Goal: Task Accomplishment & Management: Manage account settings

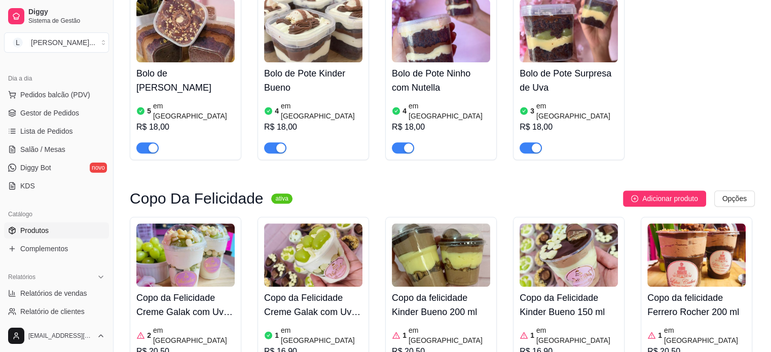
scroll to position [1065, 0]
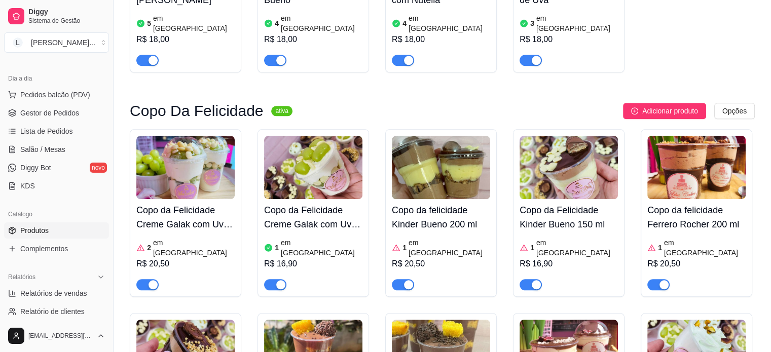
click at [530, 236] on div "Copo da Felicidade Kinder Bueno 150 ml 1 em estoque R$ 16,90" at bounding box center [569, 213] width 112 height 168
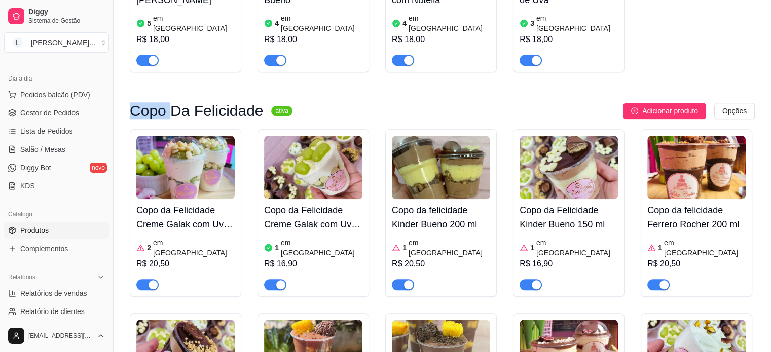
click at [535, 280] on div "button" at bounding box center [536, 284] width 9 height 9
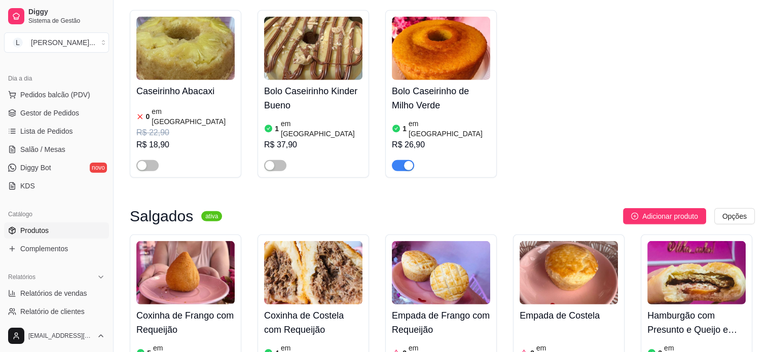
scroll to position [3042, 0]
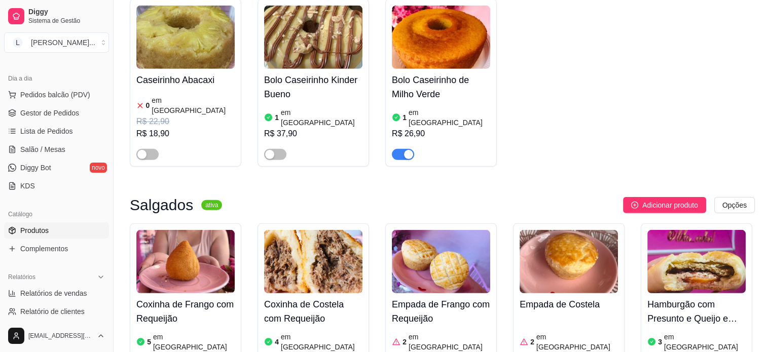
click at [313, 332] on article "em [GEOGRAPHIC_DATA]" at bounding box center [322, 342] width 82 height 20
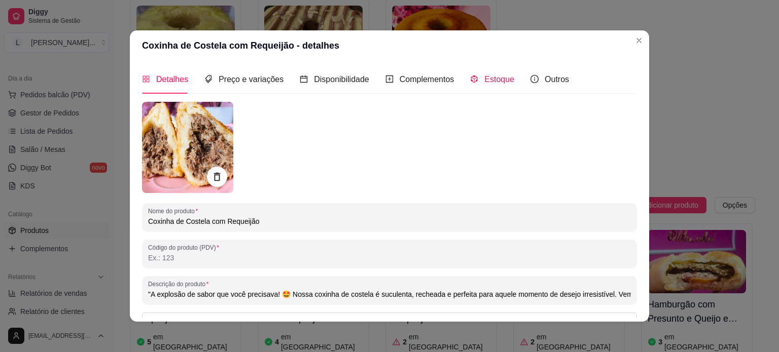
click at [485, 81] on span "Estoque" at bounding box center [499, 79] width 30 height 9
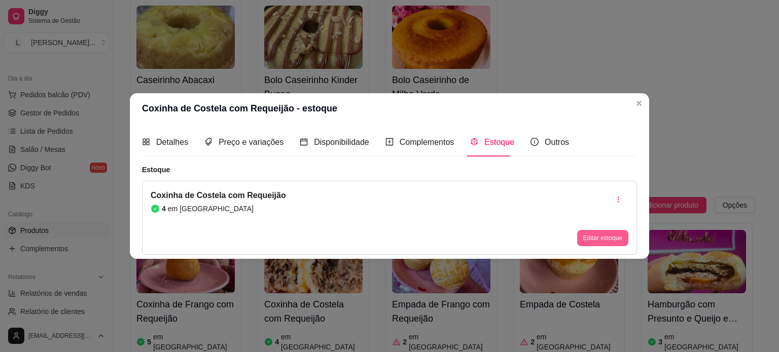
click at [596, 233] on button "Editar estoque" at bounding box center [602, 238] width 51 height 16
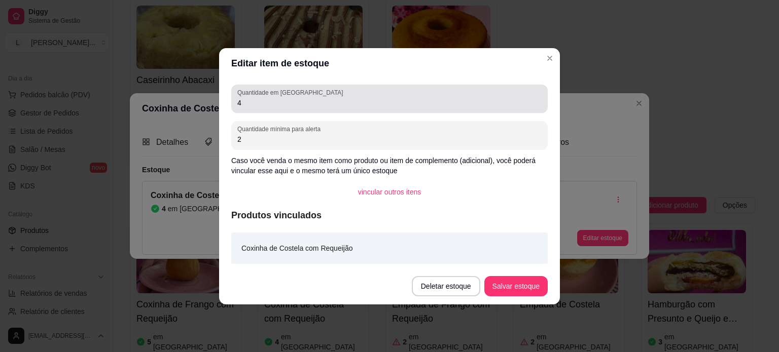
click at [295, 110] on div "Quantidade em estoque 4" at bounding box center [389, 99] width 316 height 28
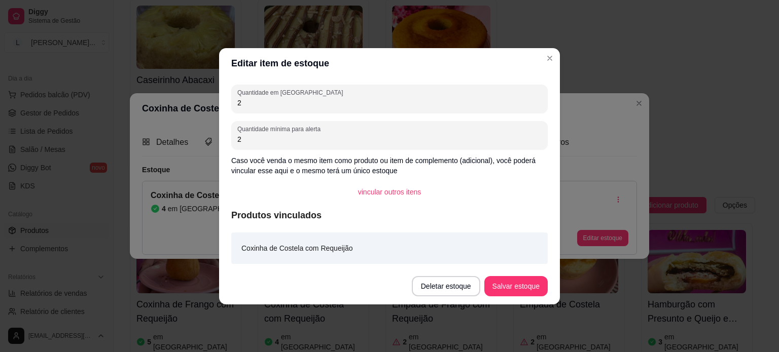
type input "2"
click at [520, 284] on button "Salvar estoque" at bounding box center [515, 286] width 63 height 20
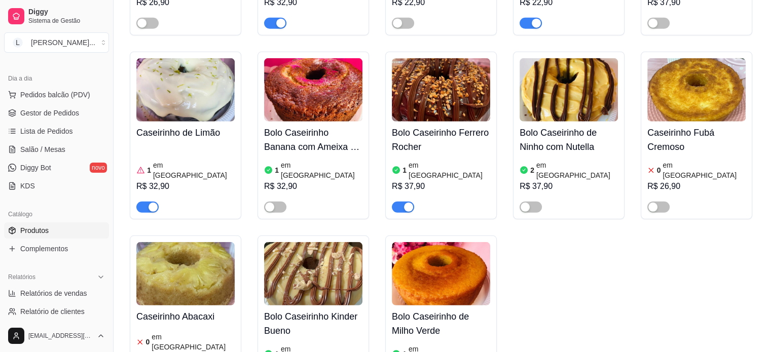
scroll to position [2788, 0]
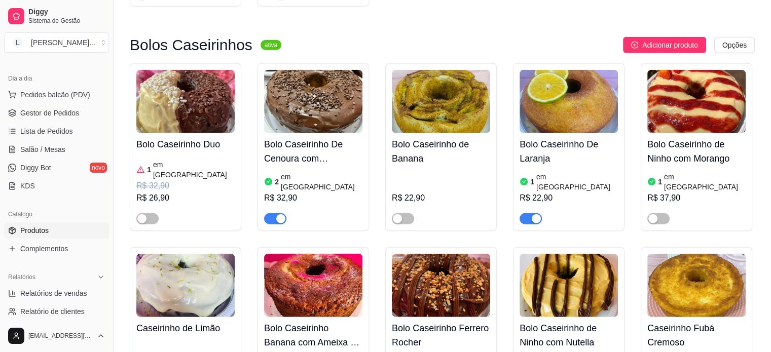
scroll to position [2585, 0]
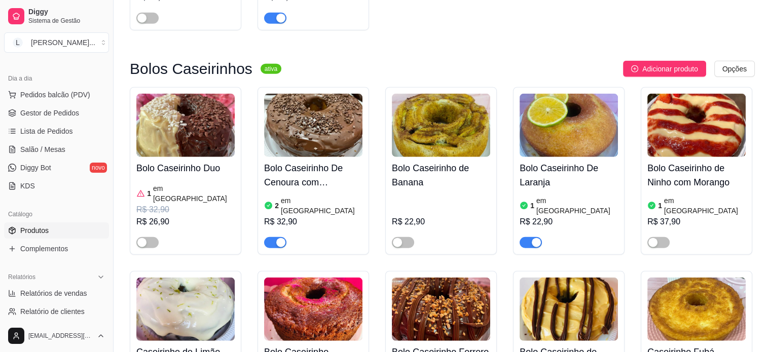
click at [296, 161] on h4 "Bolo Caseirinho De Cenoura com Brigadeiro" at bounding box center [313, 175] width 98 height 28
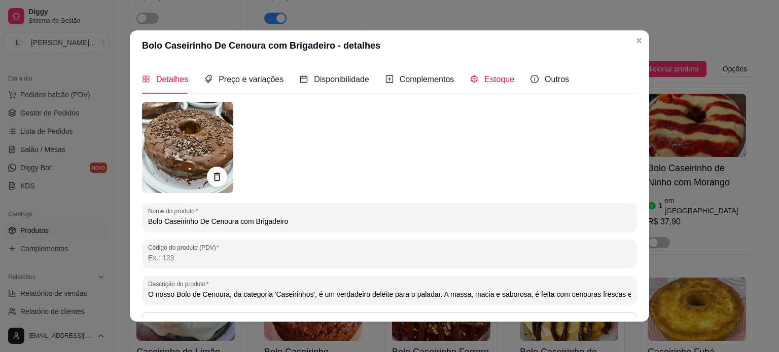
click at [487, 73] on div "Estoque" at bounding box center [492, 79] width 44 height 13
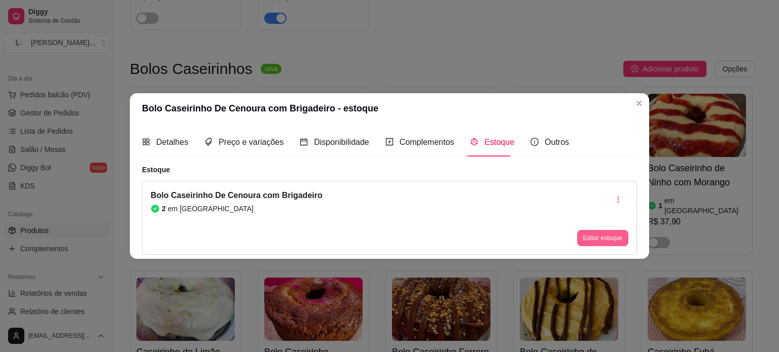
click at [592, 235] on button "Editar estoque" at bounding box center [602, 238] width 51 height 16
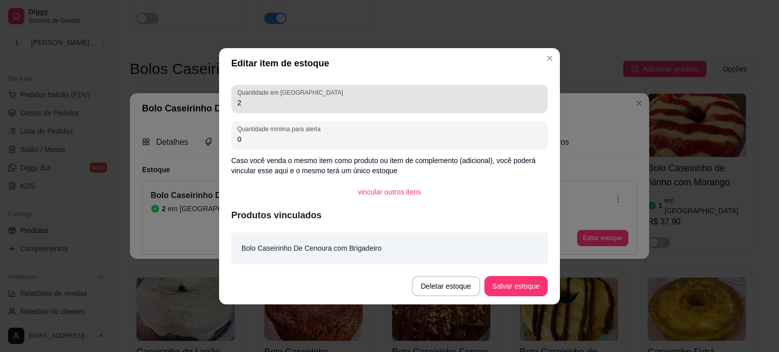
click at [269, 104] on input "2" at bounding box center [389, 103] width 304 height 10
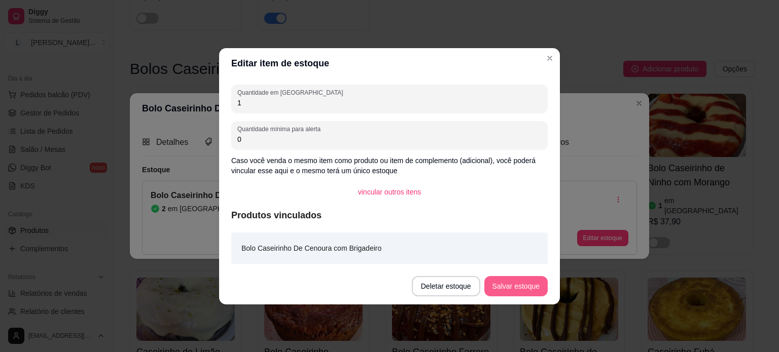
type input "1"
click at [509, 292] on button "Salvar estoque" at bounding box center [515, 286] width 63 height 20
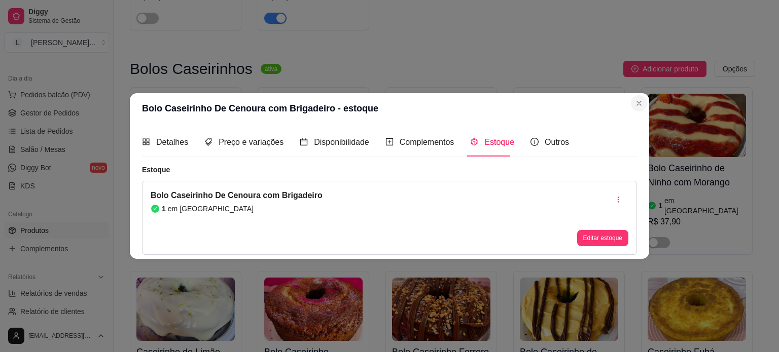
click at [633, 101] on div "Bolo Caseirinho Duo 1 em estoque R$ 32,90 R$ 26,90 Bolo Caseirinho De Cenoura c…" at bounding box center [442, 355] width 625 height 536
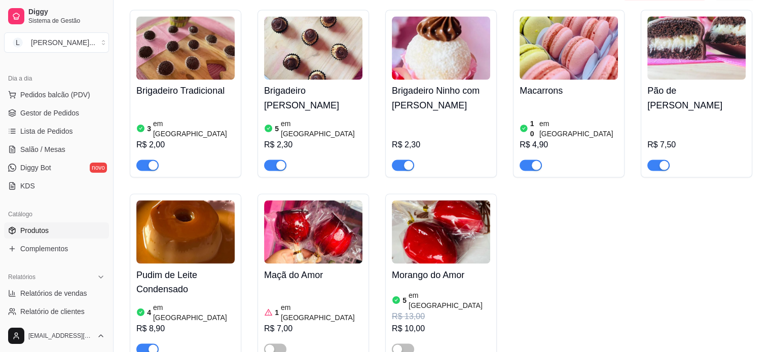
scroll to position [1724, 0]
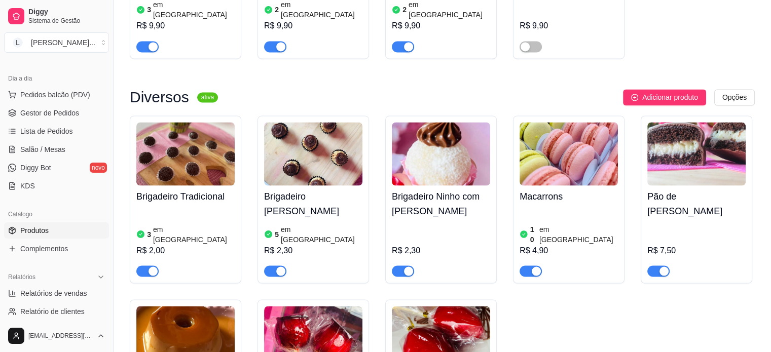
click at [330, 244] on div "R$ 2,30" at bounding box center [313, 250] width 98 height 12
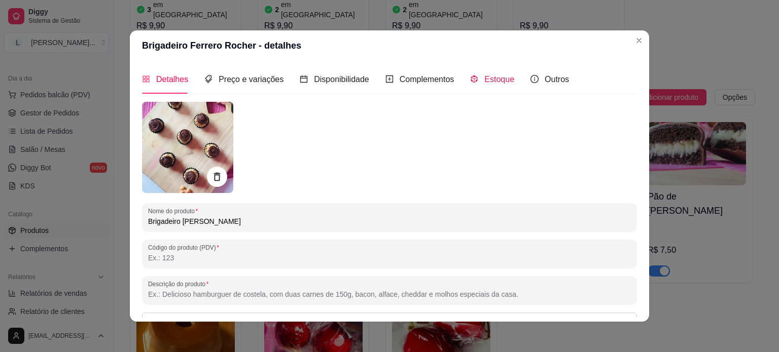
click at [484, 78] on span "Estoque" at bounding box center [499, 79] width 30 height 9
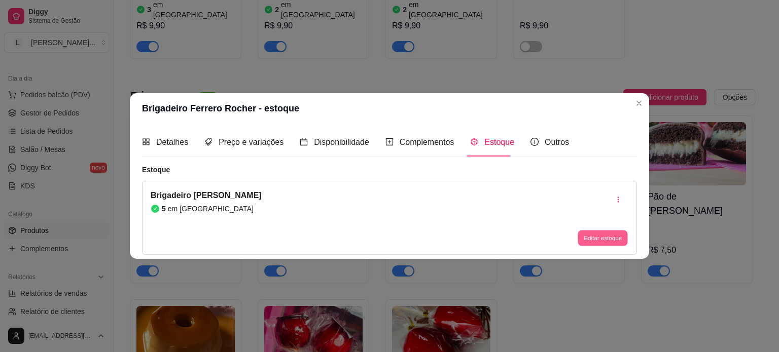
click at [599, 245] on button "Editar estoque" at bounding box center [602, 239] width 50 height 16
click at [601, 238] on button "Editar estoque" at bounding box center [602, 238] width 51 height 16
click at [598, 242] on button "Editar estoque" at bounding box center [602, 239] width 50 height 16
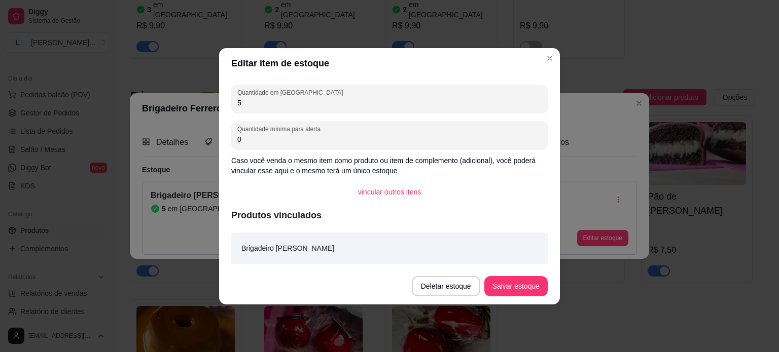
click at [350, 115] on div "Quantidade em estoque 5 Quantidade mínima para alerta 0 Caso você venda o mesmo…" at bounding box center [389, 174] width 341 height 190
click at [345, 106] on input "5" at bounding box center [389, 103] width 304 height 10
type input "1"
type input "2"
click at [533, 288] on button "Salvar estoque" at bounding box center [515, 286] width 63 height 20
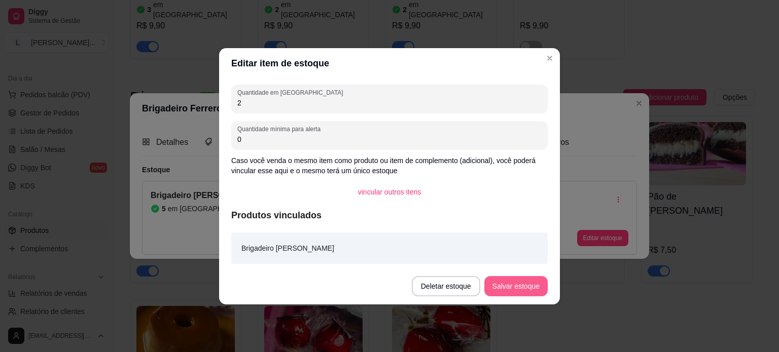
click at [533, 288] on div "Deletar estoque Salvar estoque" at bounding box center [480, 286] width 136 height 20
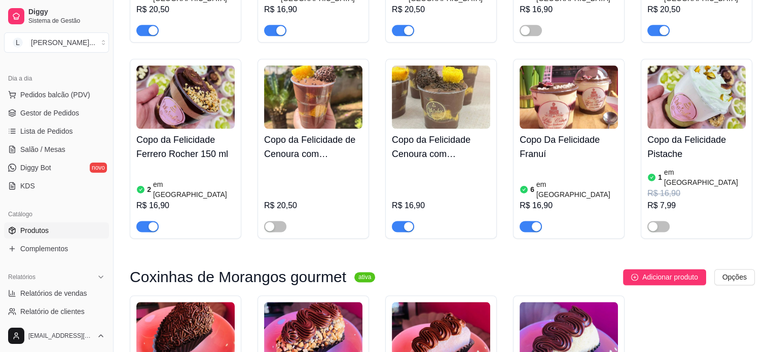
scroll to position [1318, 0]
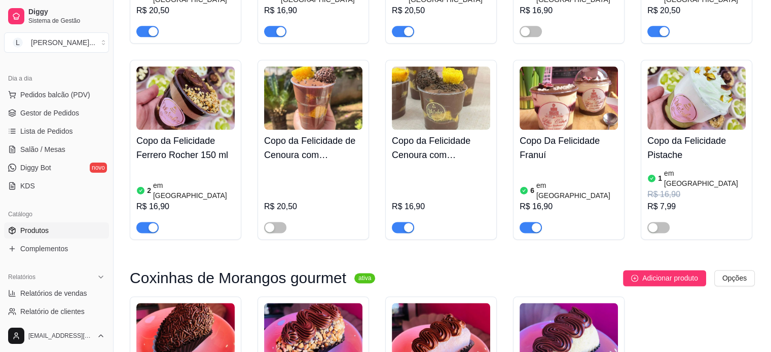
click at [676, 168] on article "em [GEOGRAPHIC_DATA]" at bounding box center [705, 178] width 82 height 20
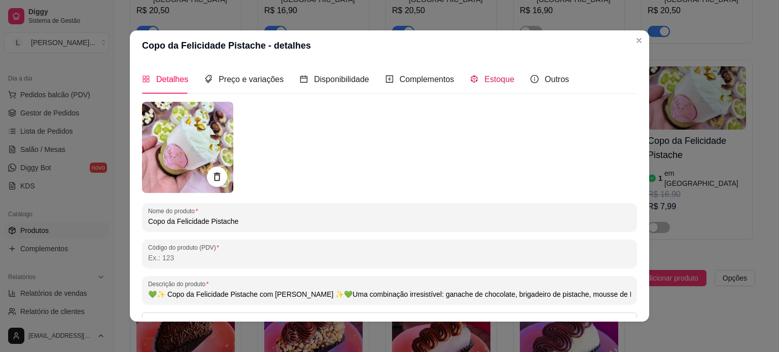
click at [502, 80] on span "Estoque" at bounding box center [499, 79] width 30 height 9
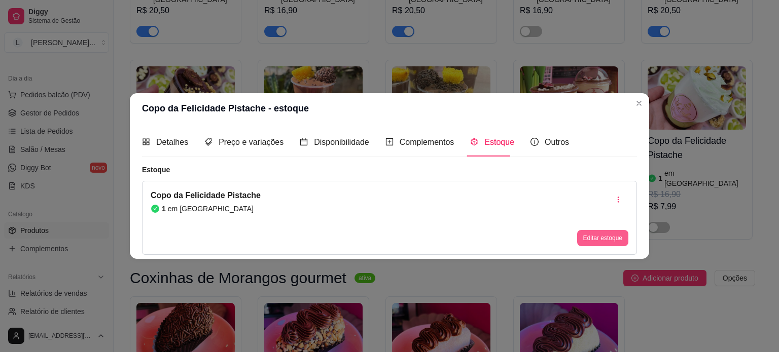
click at [598, 236] on button "Editar estoque" at bounding box center [602, 238] width 51 height 16
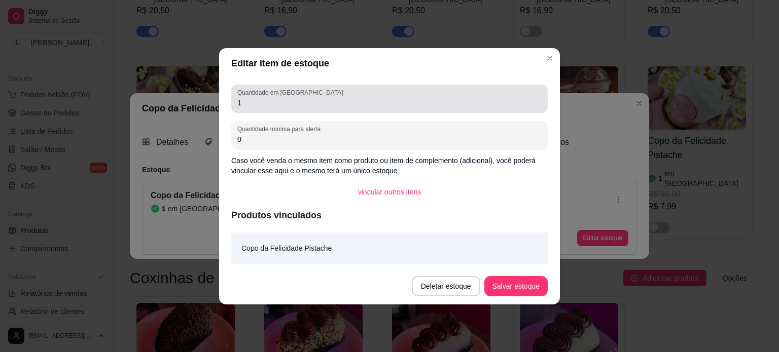
click at [371, 94] on div "1" at bounding box center [389, 99] width 304 height 20
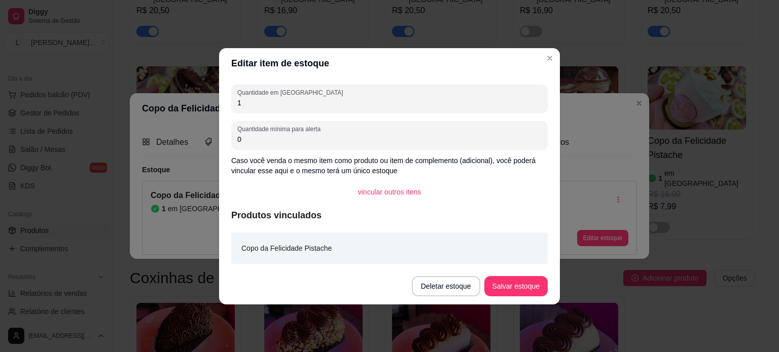
click at [361, 107] on input "1" at bounding box center [389, 103] width 304 height 10
type input "5"
click at [507, 289] on button "Salvar estoque" at bounding box center [516, 286] width 62 height 20
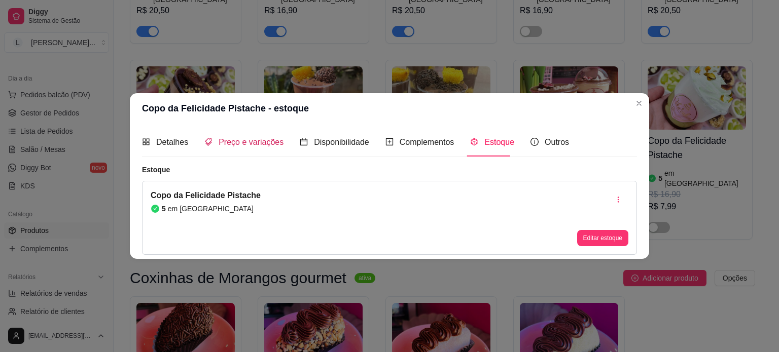
click at [206, 141] on icon "tags" at bounding box center [208, 142] width 8 height 8
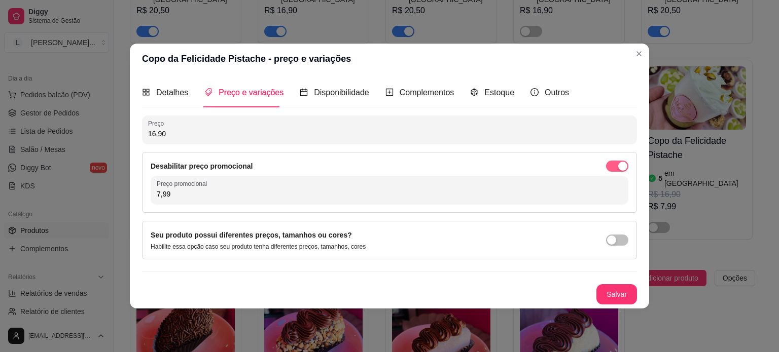
click at [610, 165] on span "button" at bounding box center [617, 166] width 22 height 11
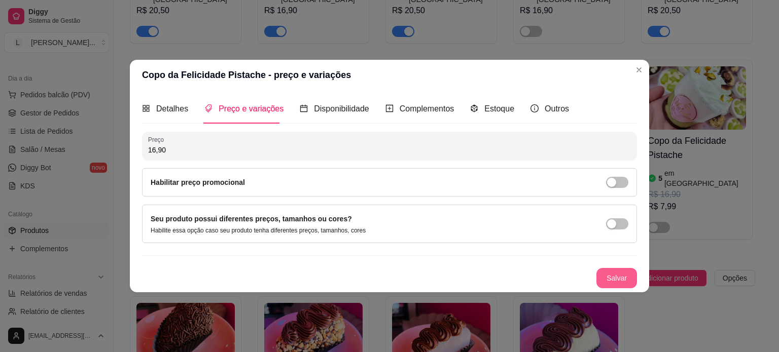
click at [610, 271] on button "Salvar" at bounding box center [616, 278] width 41 height 20
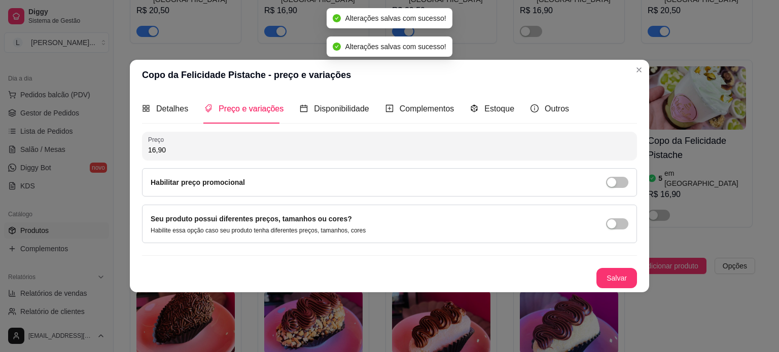
click at [637, 79] on header "Copo da Felicidade Pistache - preço e variações" at bounding box center [389, 75] width 519 height 30
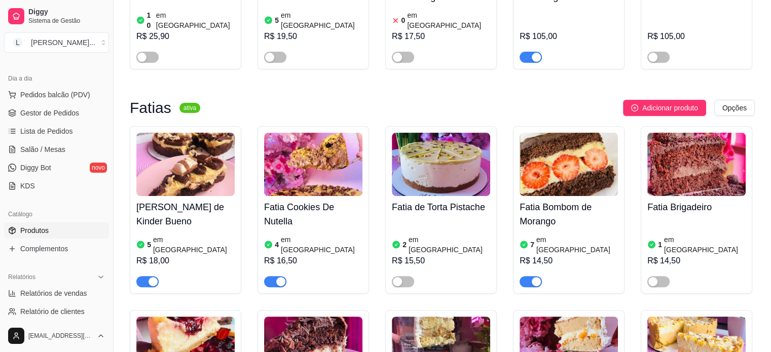
scroll to position [152, 0]
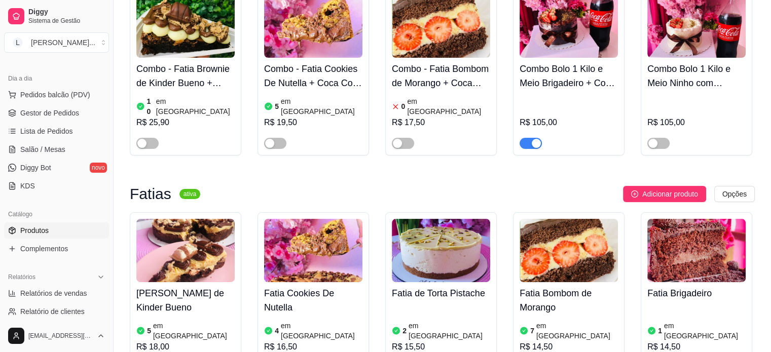
click at [527, 137] on div at bounding box center [531, 143] width 22 height 12
click at [533, 139] on div "button" at bounding box center [536, 143] width 9 height 9
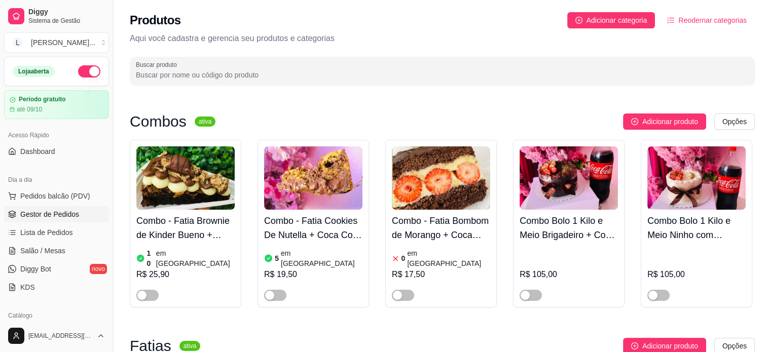
click at [47, 214] on span "Gestor de Pedidos" at bounding box center [49, 214] width 59 height 10
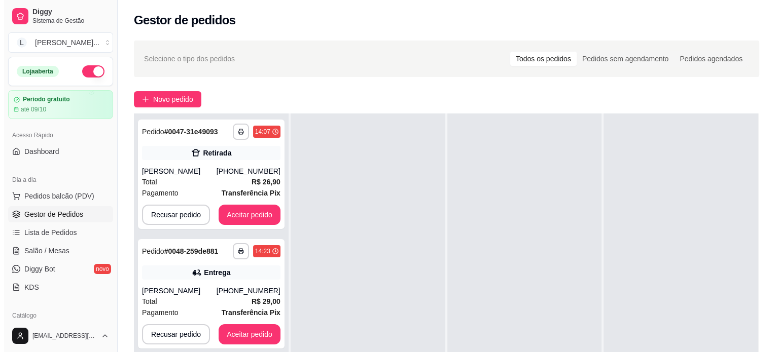
scroll to position [101, 0]
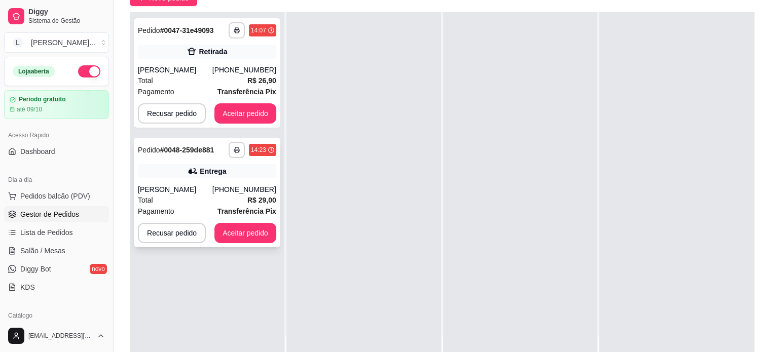
click at [196, 183] on div "**********" at bounding box center [207, 193] width 147 height 110
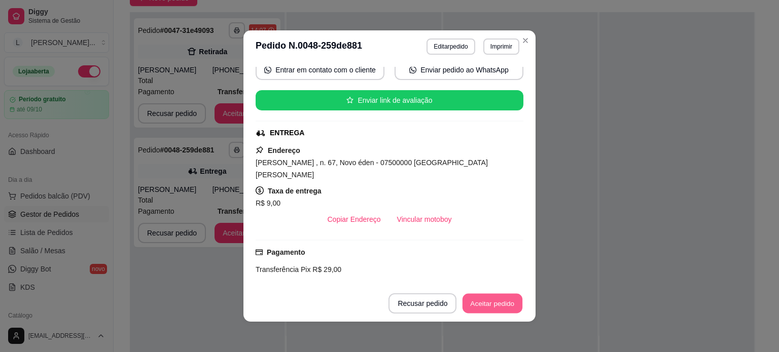
click at [485, 302] on button "Aceitar pedido" at bounding box center [492, 304] width 60 height 20
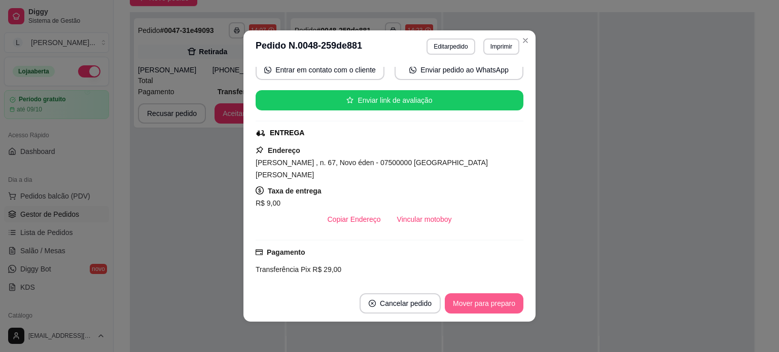
click at [489, 300] on button "Mover para preparo" at bounding box center [484, 304] width 79 height 20
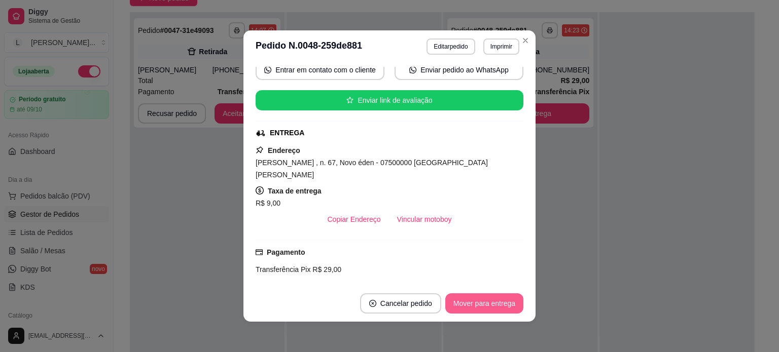
click at [489, 300] on button "Mover para entrega" at bounding box center [484, 304] width 78 height 20
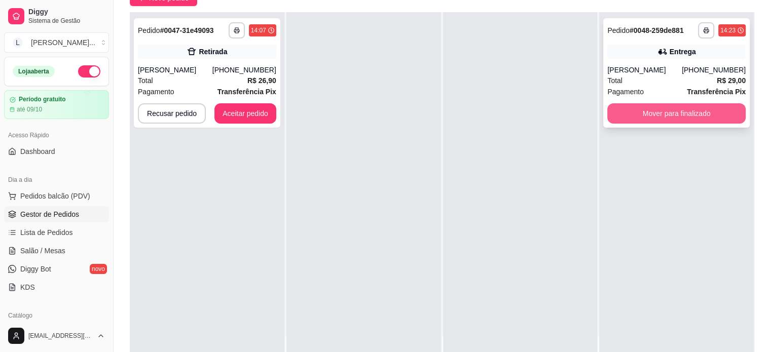
click at [668, 117] on button "Mover para finalizado" at bounding box center [676, 113] width 138 height 20
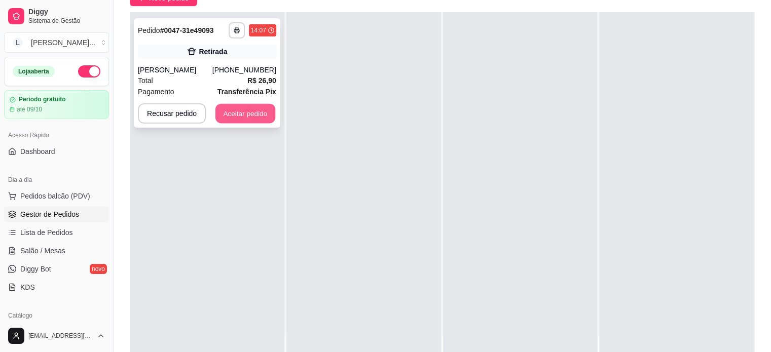
click at [244, 119] on button "Aceitar pedido" at bounding box center [245, 114] width 60 height 20
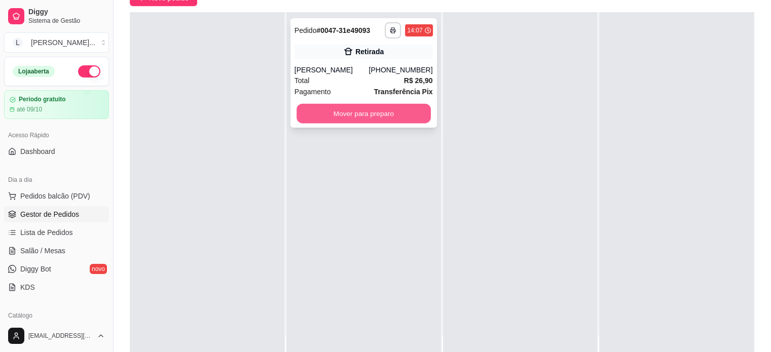
click at [366, 112] on button "Mover para preparo" at bounding box center [364, 114] width 134 height 20
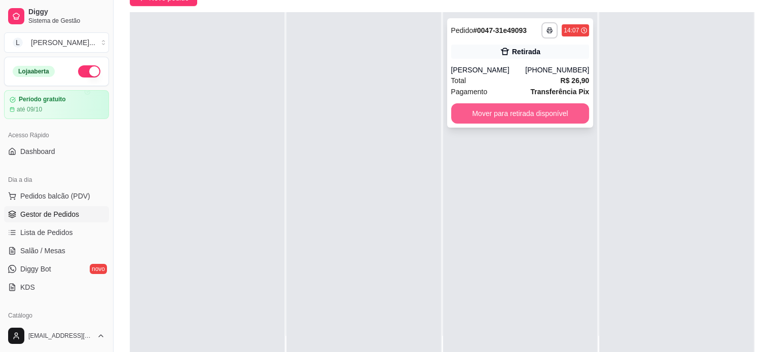
click at [492, 118] on button "Mover para retirada disponível" at bounding box center [520, 113] width 138 height 20
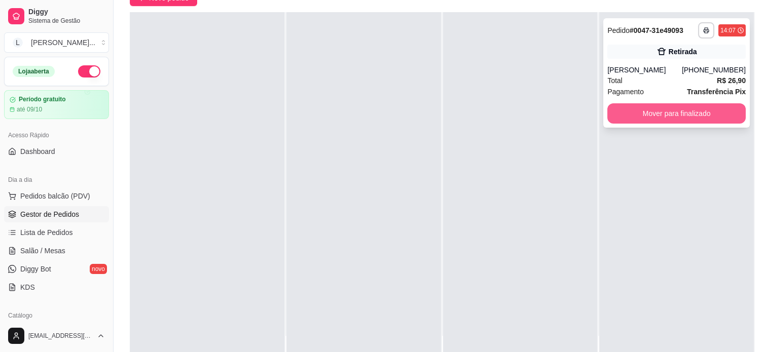
click at [631, 119] on button "Mover para finalizado" at bounding box center [676, 113] width 138 height 20
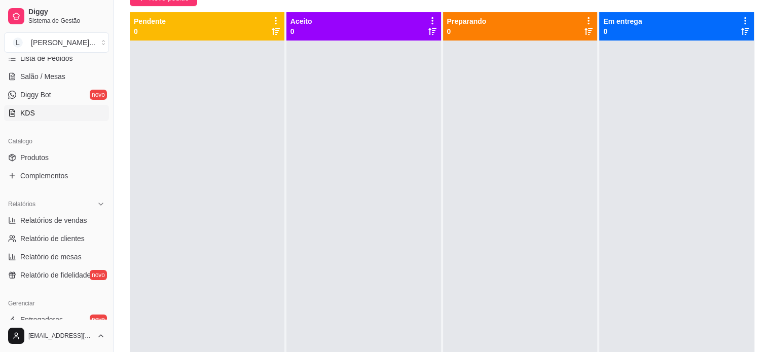
scroll to position [174, 0]
click at [45, 161] on span "Produtos" at bounding box center [34, 158] width 28 height 10
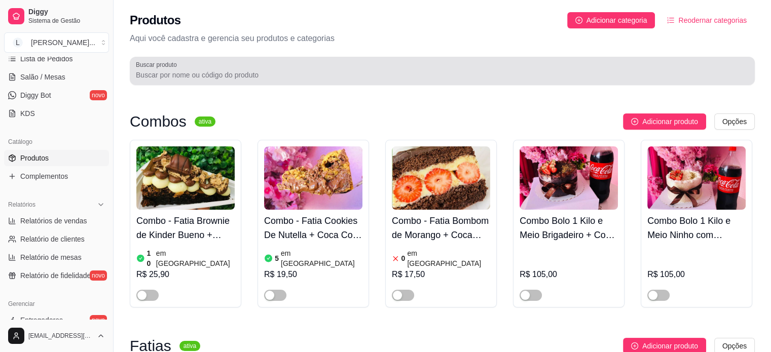
click at [260, 66] on div at bounding box center [442, 71] width 613 height 20
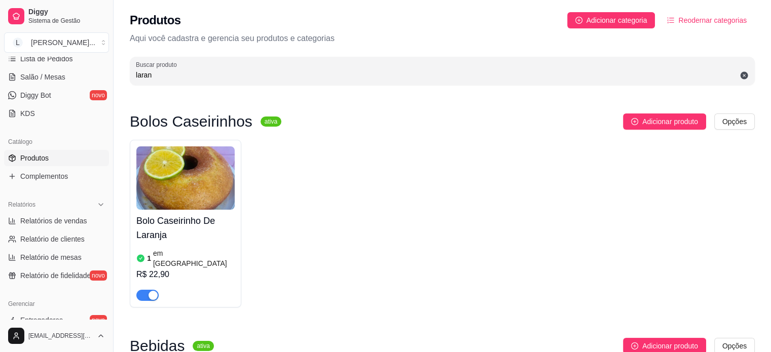
type input "laran"
click at [143, 290] on span "button" at bounding box center [147, 295] width 22 height 11
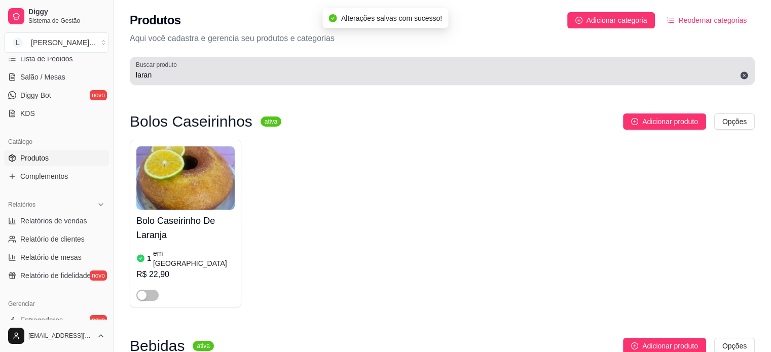
click at [208, 76] on input "laran" at bounding box center [442, 75] width 613 height 10
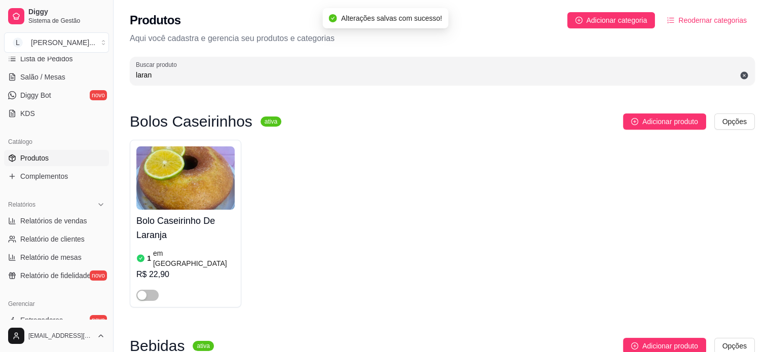
click at [208, 76] on input "laran" at bounding box center [442, 75] width 613 height 10
click at [207, 75] on input "laran" at bounding box center [442, 75] width 613 height 10
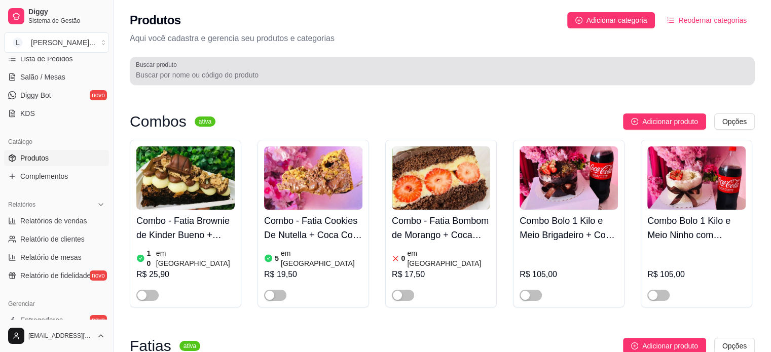
click at [227, 85] on div "Buscar produto" at bounding box center [442, 71] width 625 height 28
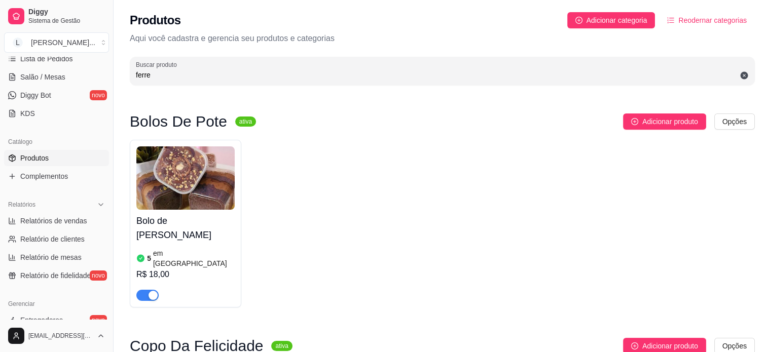
click at [195, 72] on input "ferre" at bounding box center [442, 75] width 613 height 10
type input "f"
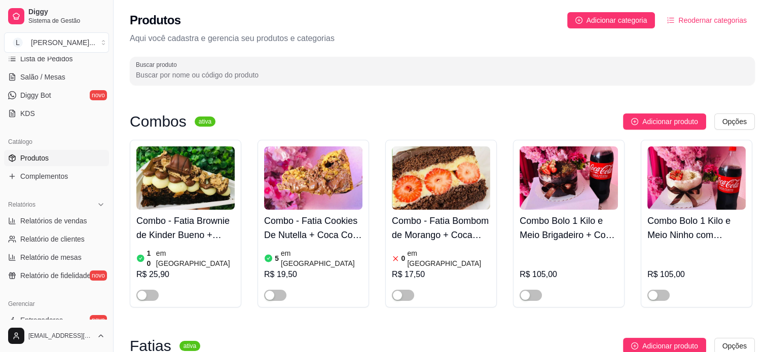
click at [332, 65] on div at bounding box center [442, 71] width 613 height 20
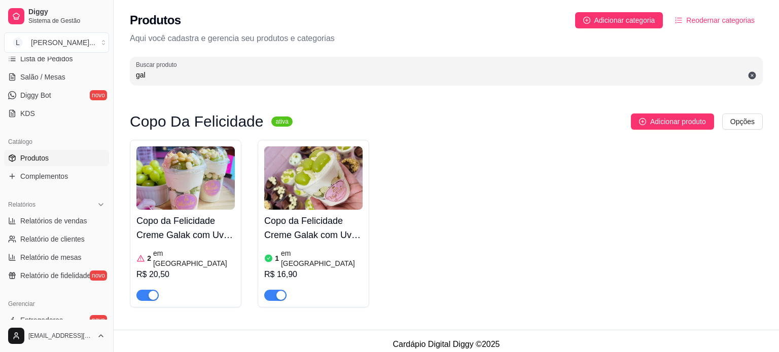
type input "gal"
click at [270, 290] on span "button" at bounding box center [275, 295] width 22 height 11
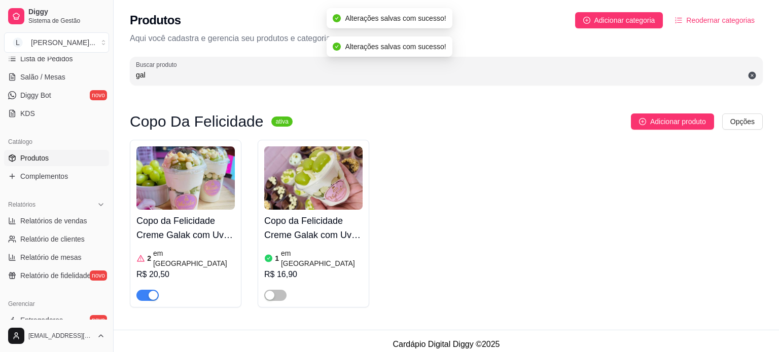
click at [211, 77] on input "gal" at bounding box center [446, 75] width 621 height 10
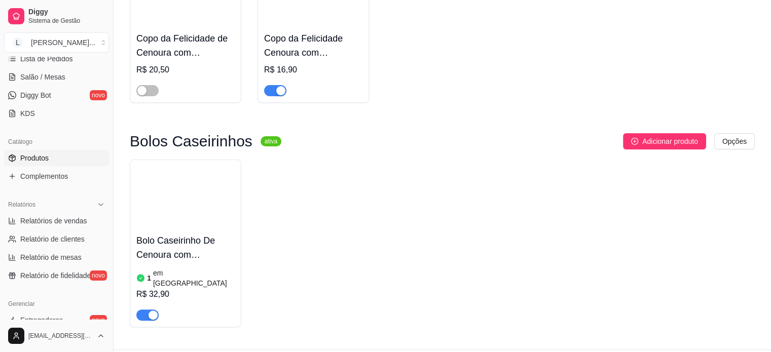
scroll to position [199, 0]
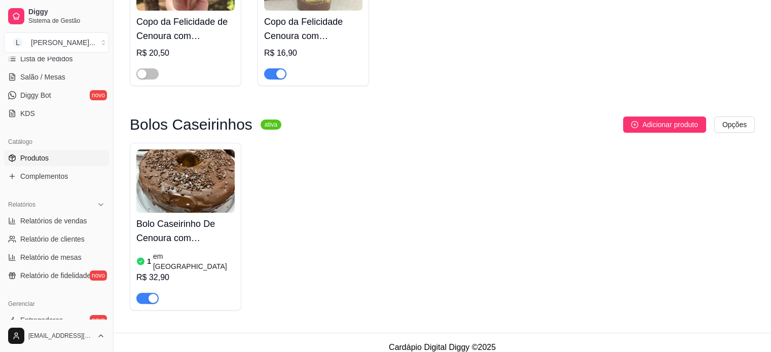
type input "cenoura"
click at [152, 294] on div "button" at bounding box center [153, 298] width 9 height 9
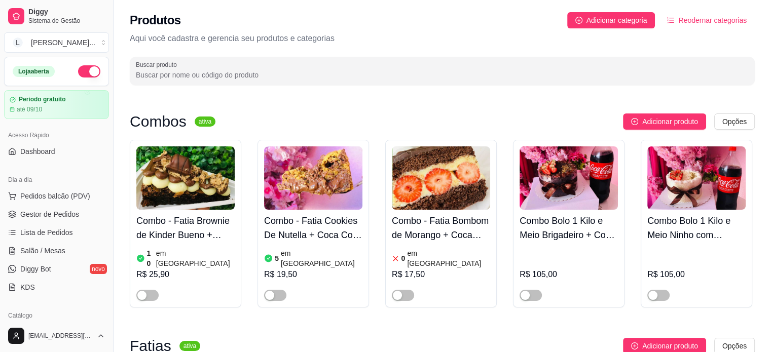
click at [265, 78] on input "Buscar produto" at bounding box center [442, 75] width 613 height 10
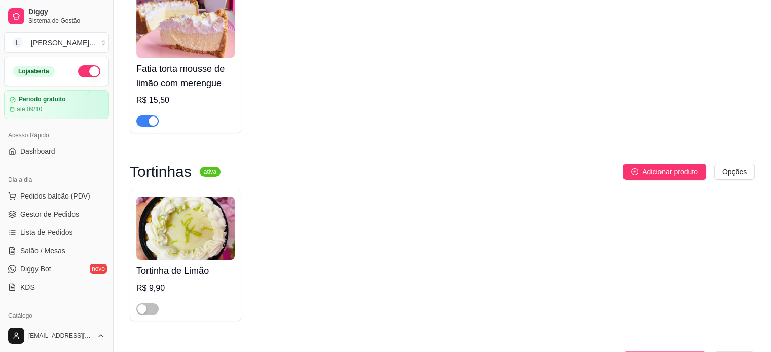
scroll to position [374, 0]
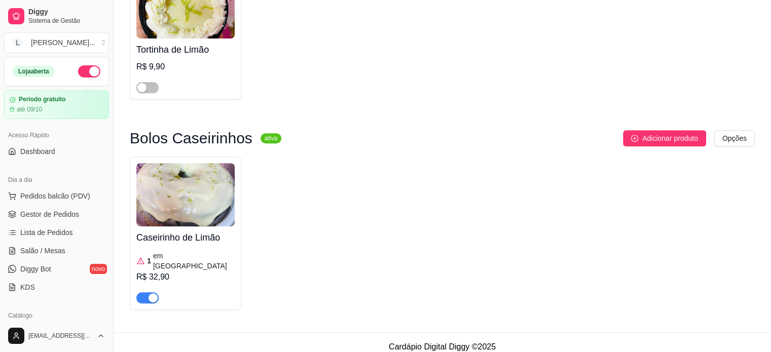
type input "limão"
click at [150, 294] on div "button" at bounding box center [153, 298] width 9 height 9
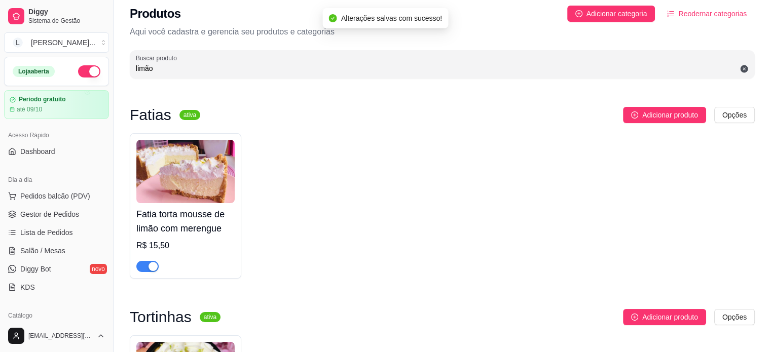
scroll to position [0, 0]
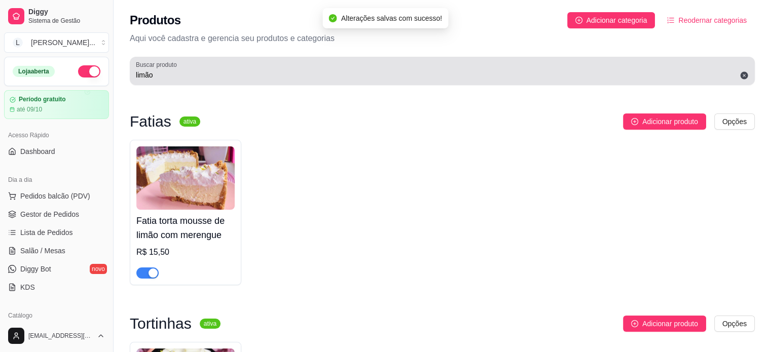
click at [170, 72] on input "limão" at bounding box center [442, 75] width 613 height 10
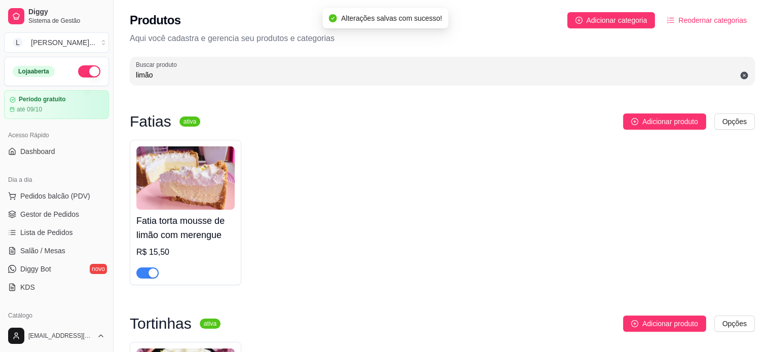
click at [170, 72] on input "limão" at bounding box center [442, 75] width 613 height 10
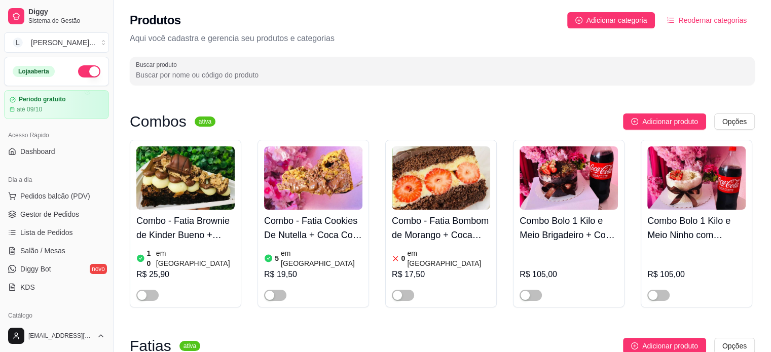
click at [238, 56] on div "Produtos Adicionar categoria Reodernar categorias Aqui você cadastra e gerencia…" at bounding box center [443, 45] width 658 height 91
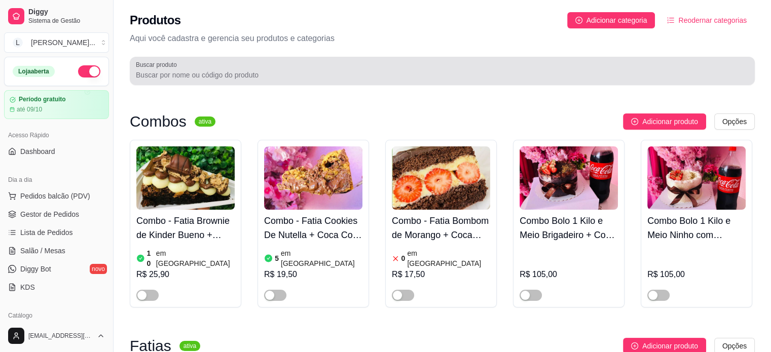
click at [247, 80] on div at bounding box center [442, 71] width 613 height 20
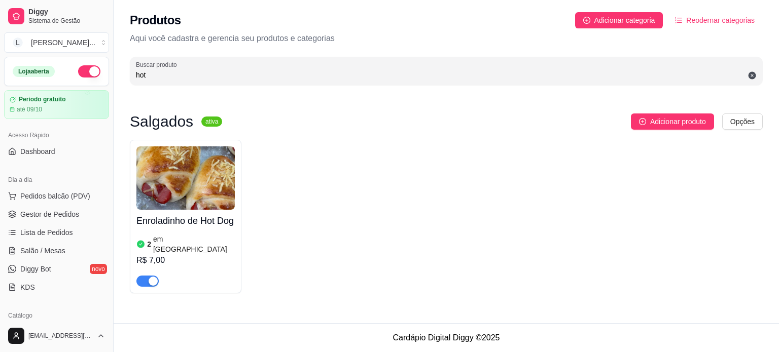
type input "hot"
click at [154, 284] on div "button" at bounding box center [153, 281] width 9 height 9
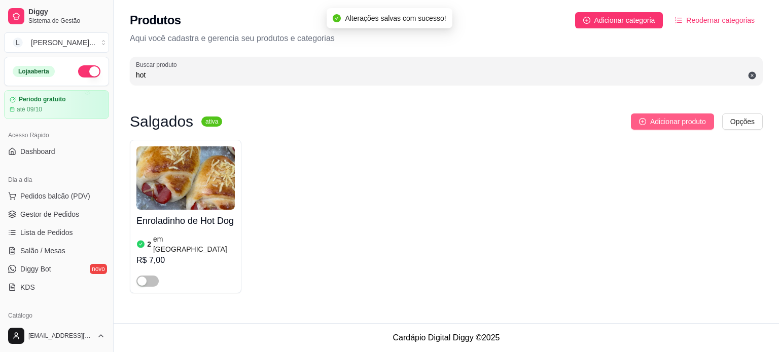
click at [704, 120] on span "Adicionar produto" at bounding box center [678, 121] width 56 height 11
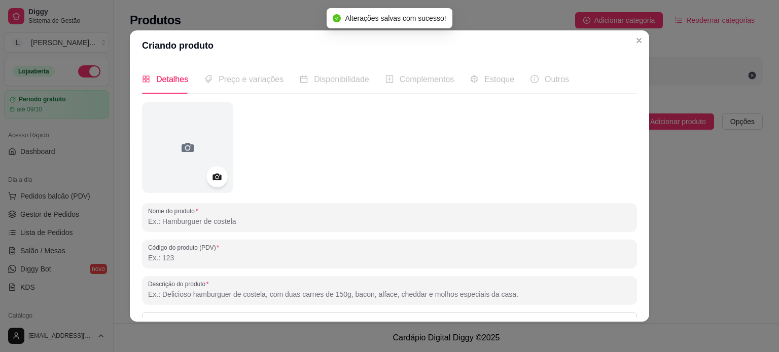
click at [211, 181] on icon at bounding box center [217, 177] width 12 height 12
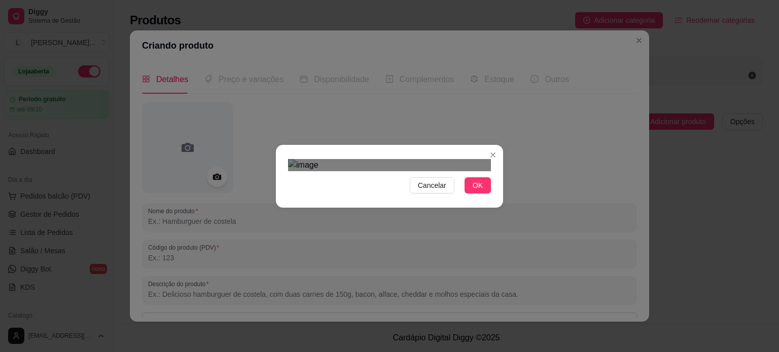
click at [358, 208] on div "Use the arrow keys to move the crop selection area" at bounding box center [380, 299] width 183 height 183
click at [350, 216] on div "Use the arrow keys to move the crop selection area" at bounding box center [379, 307] width 183 height 183
click at [350, 211] on div "Use the arrow keys to move the crop selection area" at bounding box center [379, 302] width 183 height 183
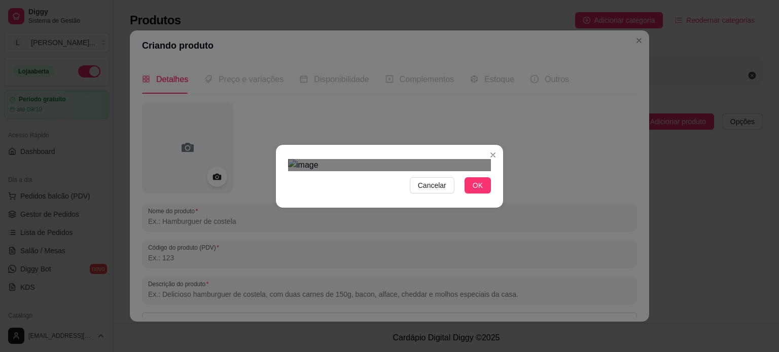
click at [350, 211] on div "Use the arrow keys to move the crop selection area" at bounding box center [379, 302] width 183 height 183
click at [468, 194] on button "OK" at bounding box center [477, 185] width 26 height 16
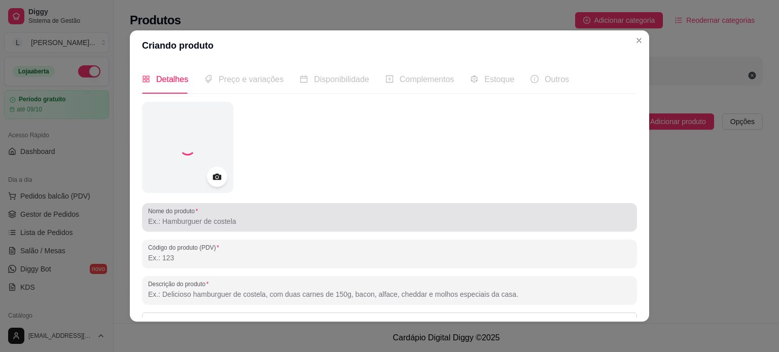
click at [227, 221] on input "Nome do produto" at bounding box center [389, 221] width 483 height 10
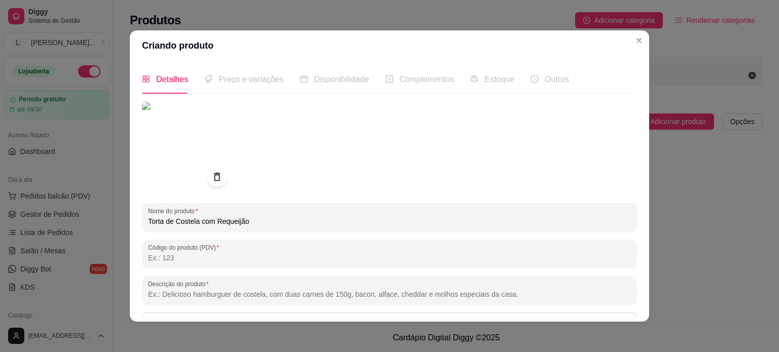
scroll to position [117, 0]
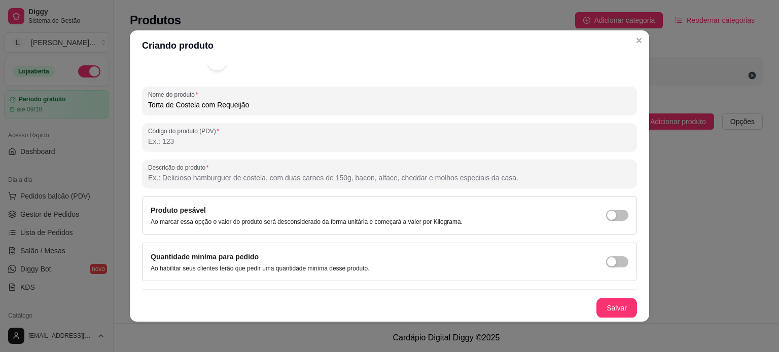
type input "Torta de Costela com Requeijão"
click at [604, 309] on button "Salvar" at bounding box center [617, 309] width 40 height 20
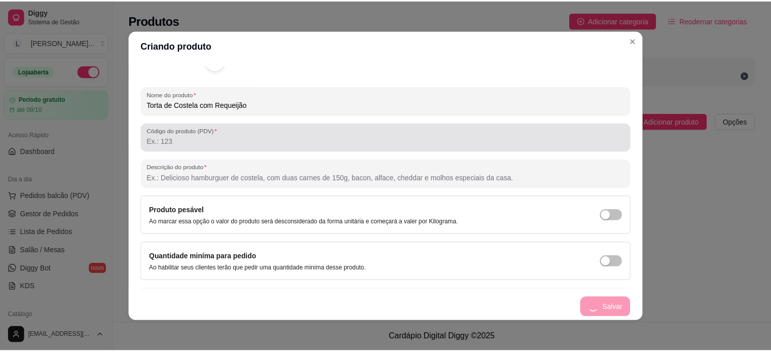
scroll to position [0, 0]
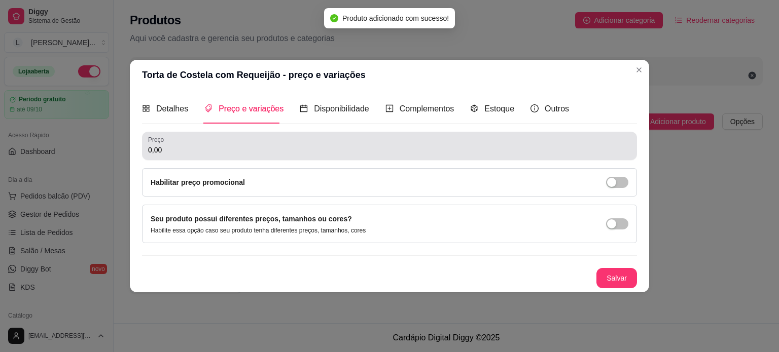
click at [214, 149] on input "0,00" at bounding box center [389, 150] width 483 height 10
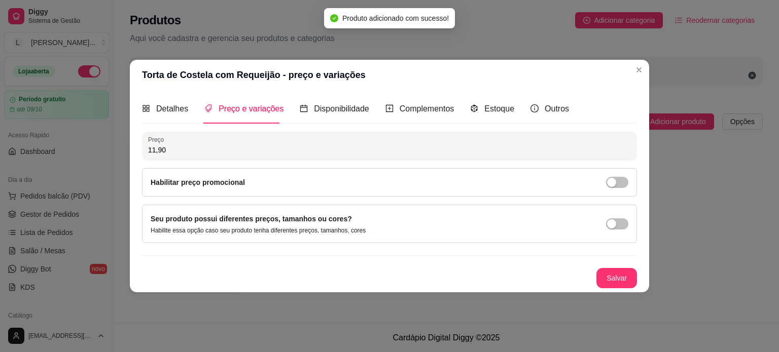
type input "11,90"
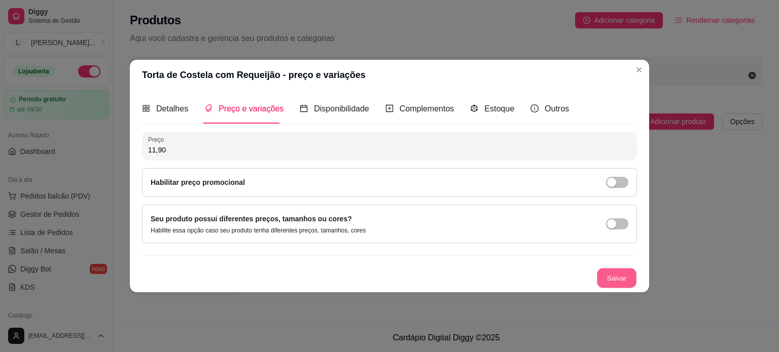
click at [601, 278] on button "Salvar" at bounding box center [617, 278] width 40 height 20
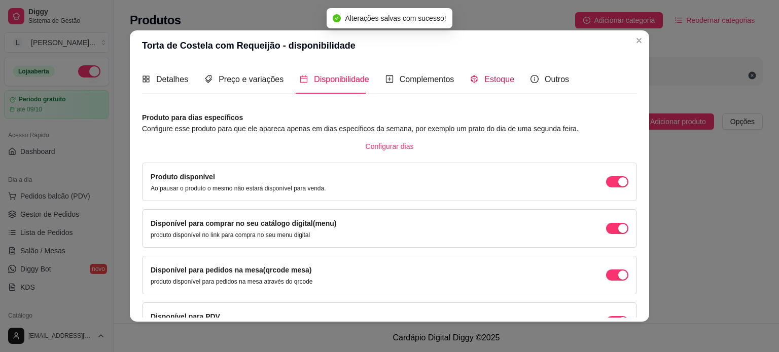
click at [494, 84] on span "Estoque" at bounding box center [499, 79] width 30 height 9
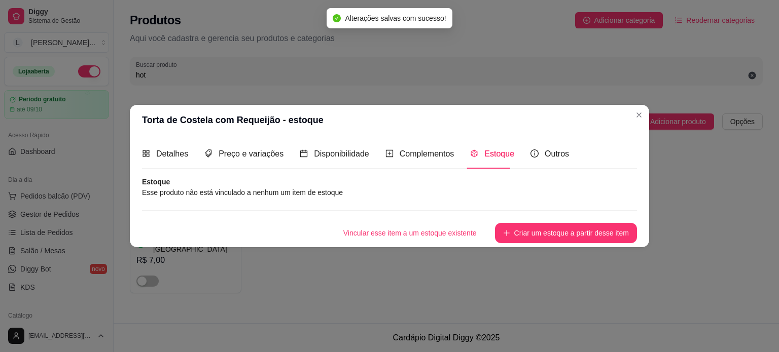
click at [550, 225] on button "Criar um estoque a partir desse item" at bounding box center [566, 233] width 142 height 20
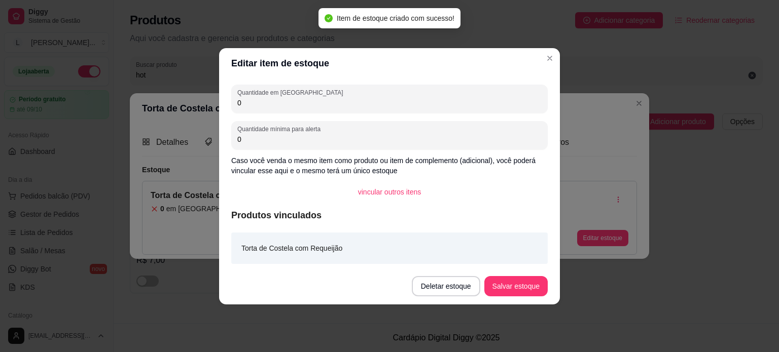
click at [272, 111] on div "Quantidade em estoque 0" at bounding box center [389, 99] width 316 height 28
type input "0"
type input "4"
click at [523, 289] on button "Salvar estoque" at bounding box center [515, 286] width 63 height 20
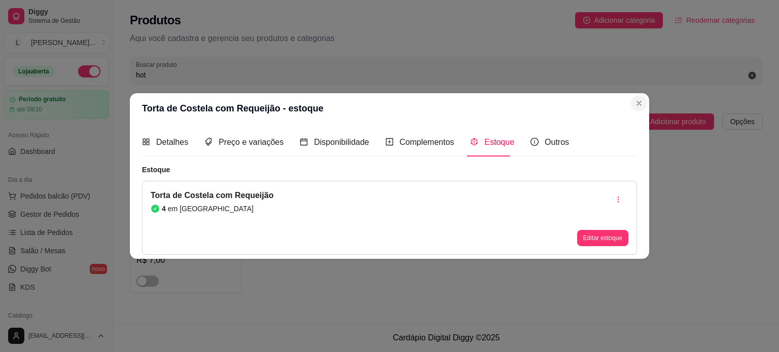
drag, startPoint x: 648, startPoint y: 107, endPoint x: 637, endPoint y: 104, distance: 11.9
click at [647, 107] on header "Torta de Costela com Requeijão - estoque" at bounding box center [389, 108] width 519 height 30
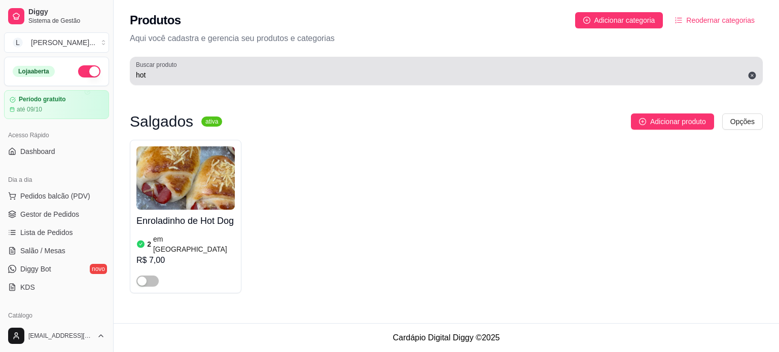
drag, startPoint x: 744, startPoint y: 62, endPoint x: 731, endPoint y: 66, distance: 13.3
click at [745, 62] on div "hot" at bounding box center [446, 71] width 621 height 20
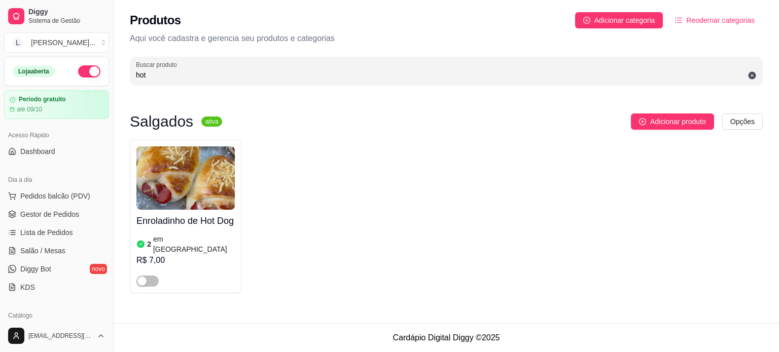
click at [722, 73] on input "hot" at bounding box center [446, 75] width 621 height 10
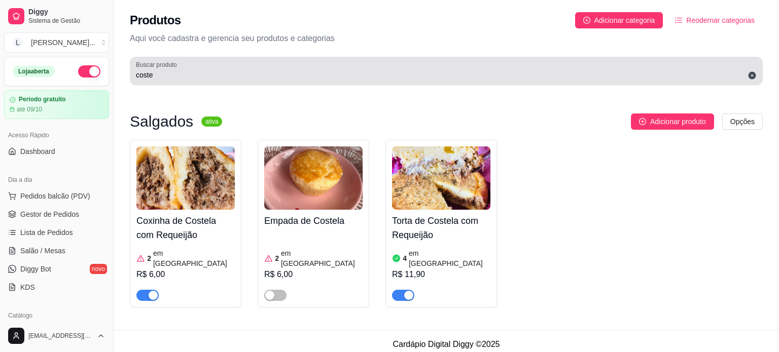
click at [293, 82] on div "Buscar produto coste" at bounding box center [446, 71] width 633 height 28
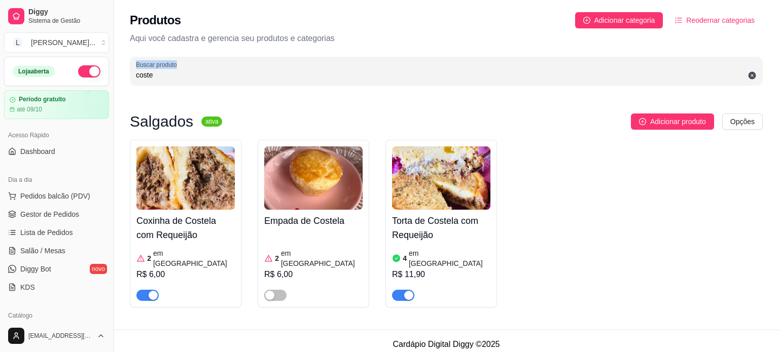
click at [293, 82] on div "Buscar produto coste" at bounding box center [446, 71] width 633 height 28
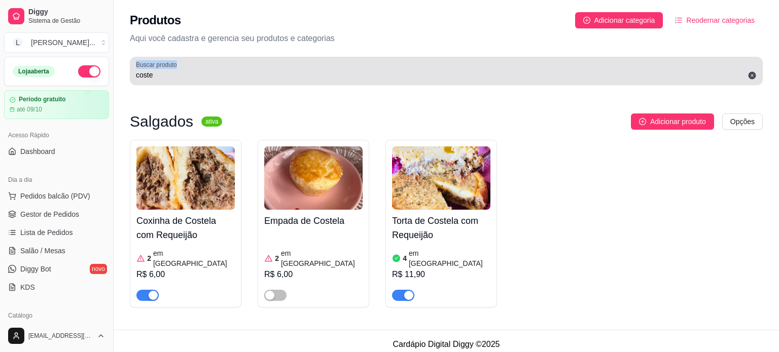
click at [293, 82] on div "Buscar produto coste" at bounding box center [446, 71] width 633 height 28
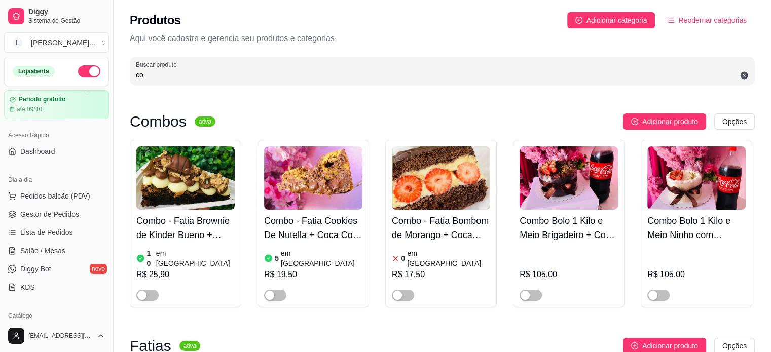
type input "c"
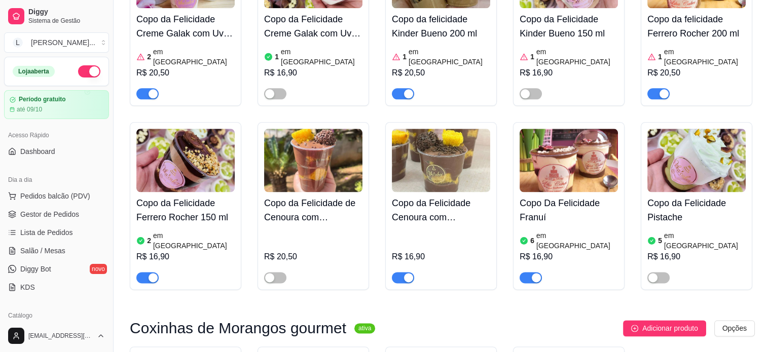
scroll to position [1267, 0]
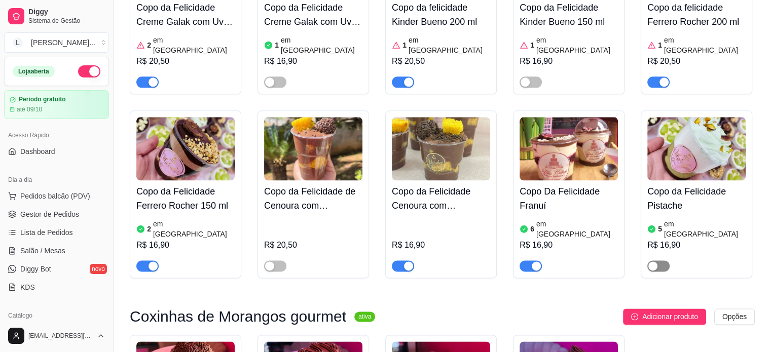
click at [658, 261] on span "button" at bounding box center [658, 266] width 22 height 11
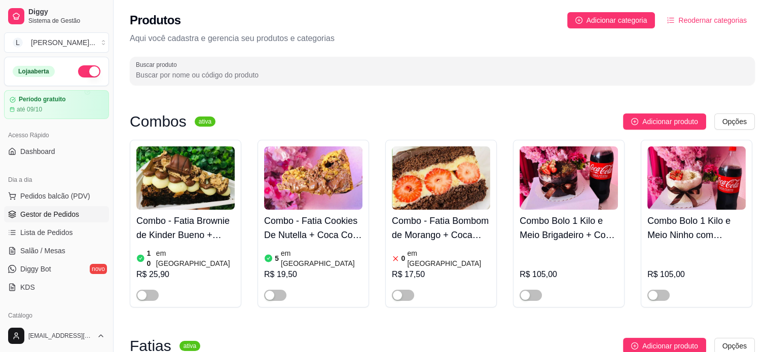
click at [48, 217] on span "Gestor de Pedidos" at bounding box center [49, 214] width 59 height 10
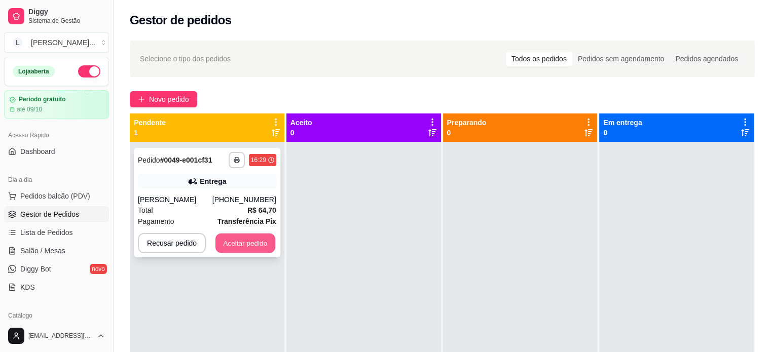
click at [237, 241] on button "Aceitar pedido" at bounding box center [245, 244] width 60 height 20
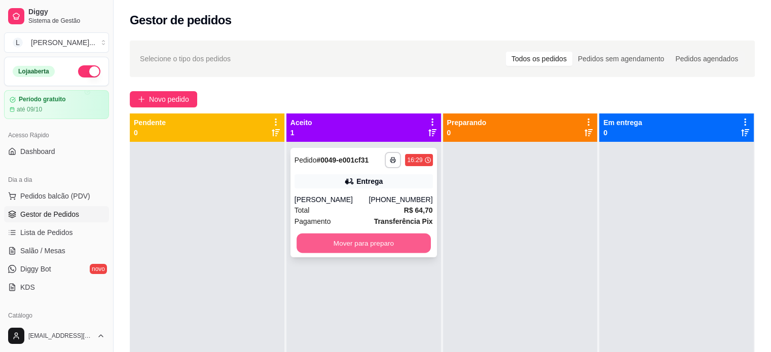
click at [365, 239] on button "Mover para preparo" at bounding box center [364, 244] width 134 height 20
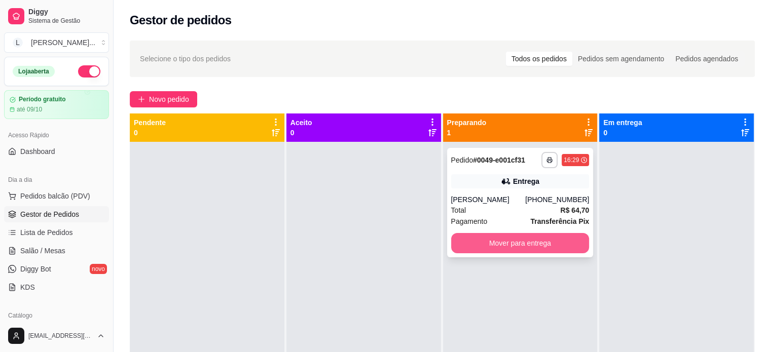
click at [541, 247] on button "Mover para entrega" at bounding box center [520, 243] width 138 height 20
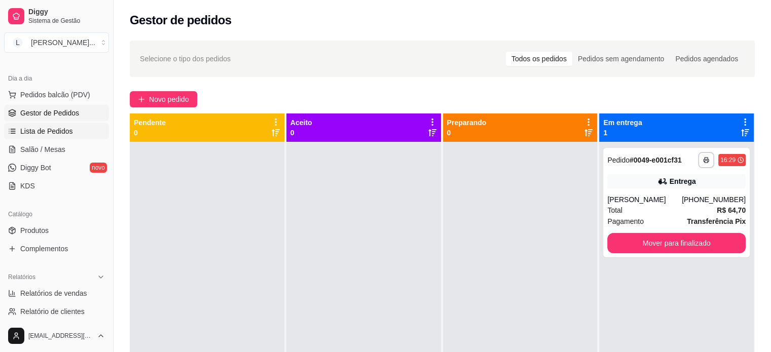
scroll to position [152, 0]
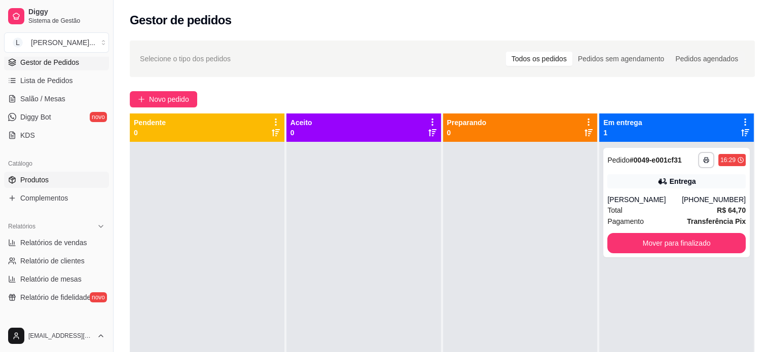
click at [44, 173] on link "Produtos" at bounding box center [56, 180] width 105 height 16
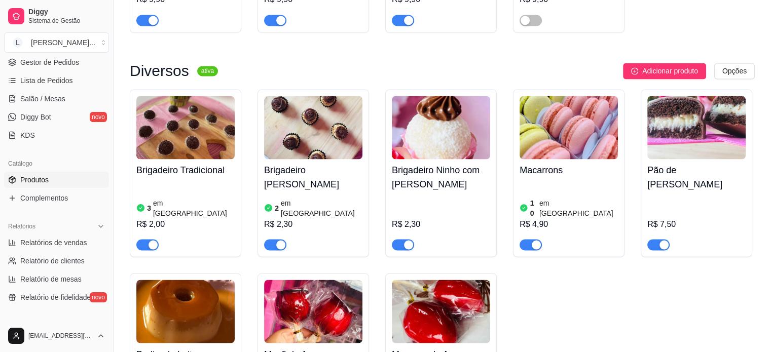
scroll to position [1673, 0]
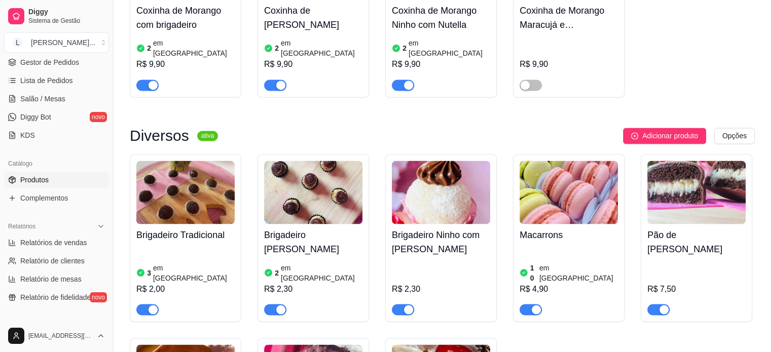
drag, startPoint x: 651, startPoint y: 49, endPoint x: 231, endPoint y: 27, distance: 420.9
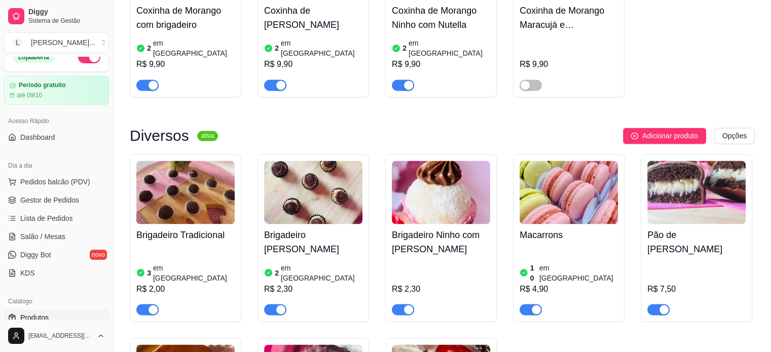
scroll to position [0, 0]
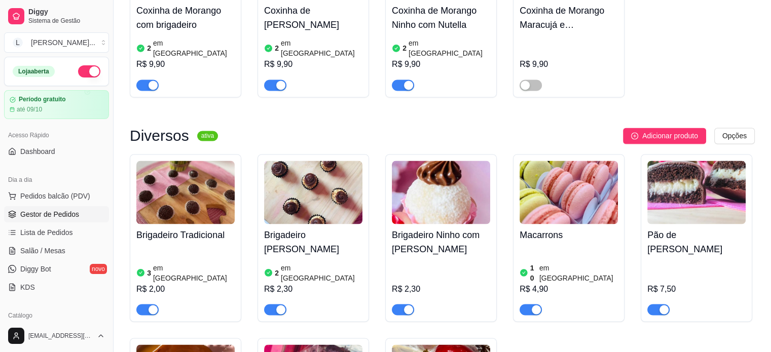
click at [51, 218] on span "Gestor de Pedidos" at bounding box center [49, 214] width 59 height 10
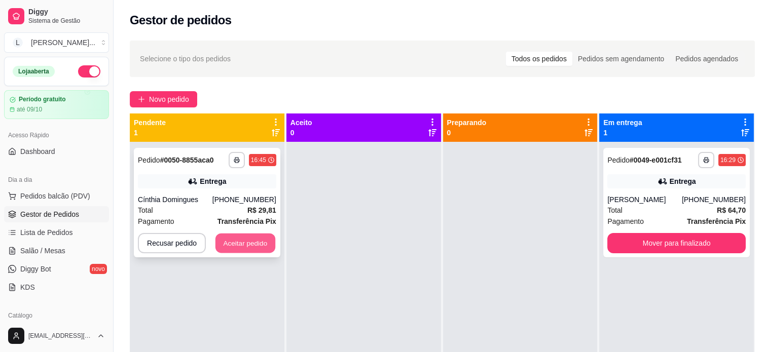
click at [242, 246] on button "Aceitar pedido" at bounding box center [245, 244] width 60 height 20
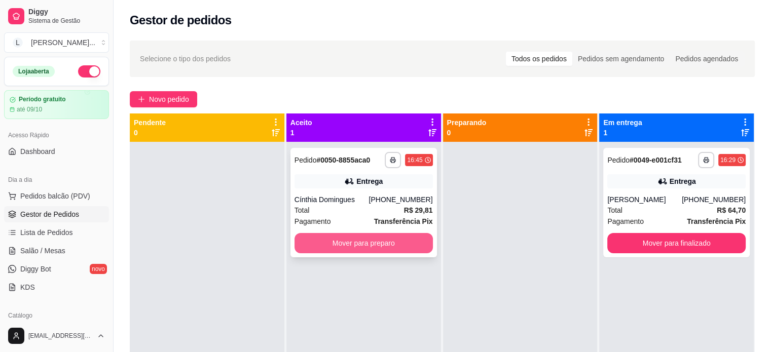
click at [399, 245] on button "Mover para preparo" at bounding box center [364, 243] width 138 height 20
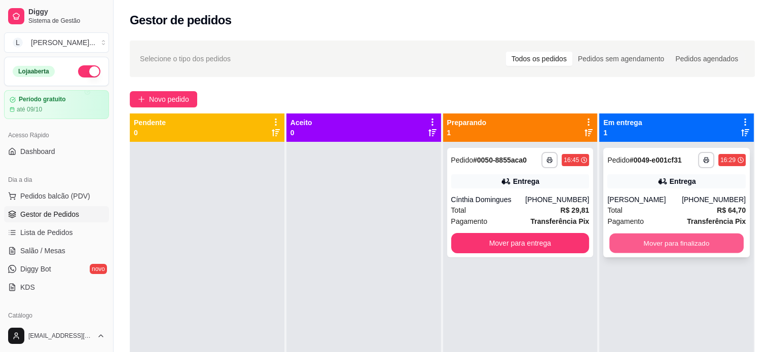
click at [675, 241] on button "Mover para finalizado" at bounding box center [676, 244] width 134 height 20
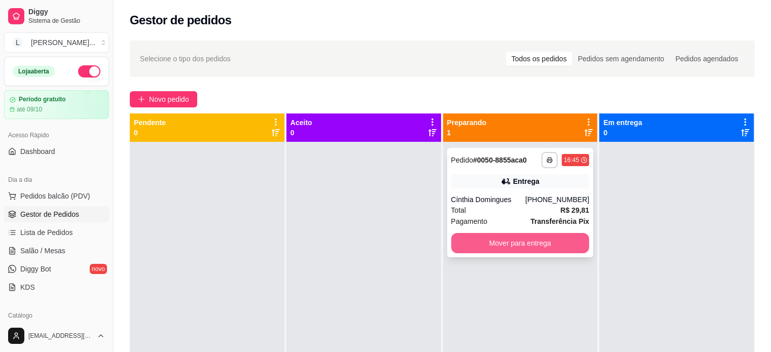
click at [533, 247] on button "Mover para entrega" at bounding box center [520, 243] width 138 height 20
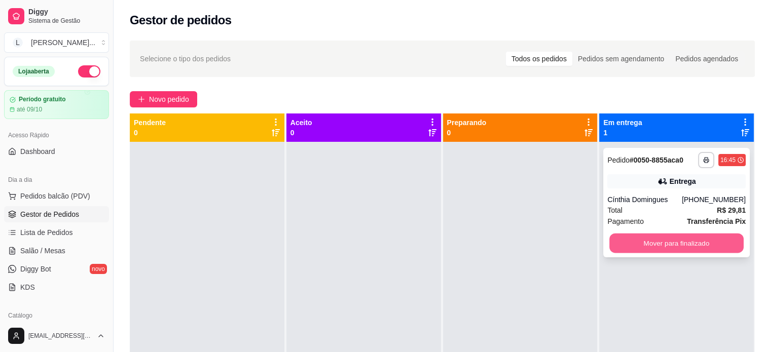
click at [676, 243] on button "Mover para finalizado" at bounding box center [676, 244] width 134 height 20
click at [676, 245] on button "Mover para finalizado" at bounding box center [676, 244] width 134 height 20
